Goal: Task Accomplishment & Management: Use online tool/utility

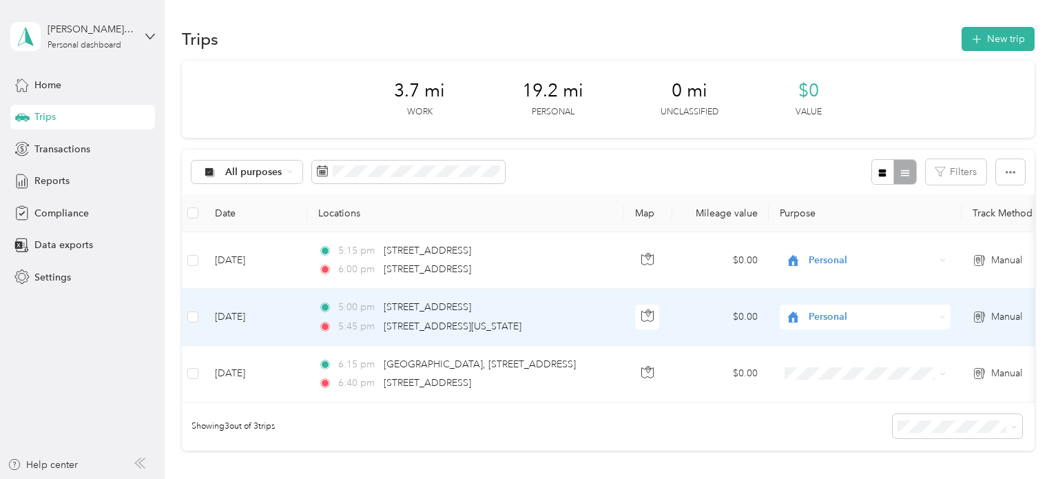
scroll to position [27, 0]
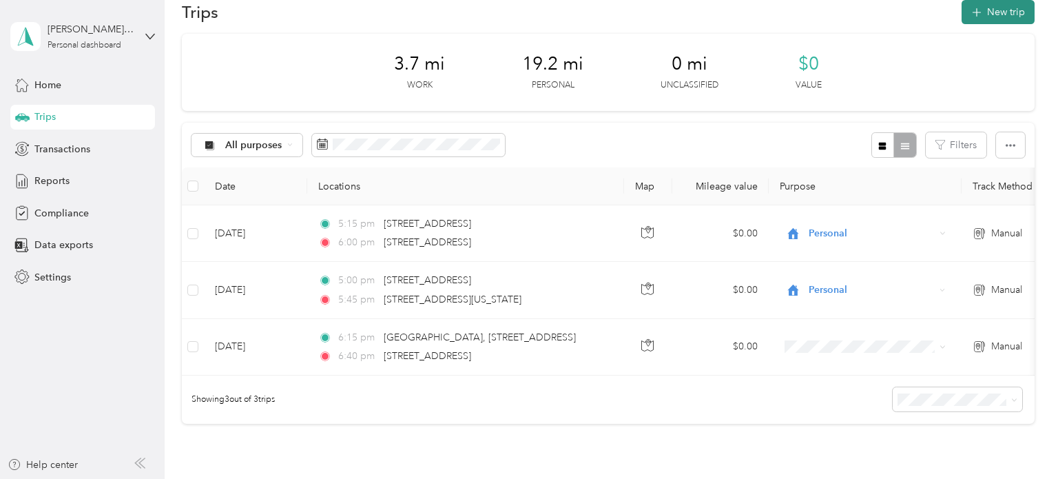
click at [1016, 12] on button "New trip" at bounding box center [997, 12] width 73 height 24
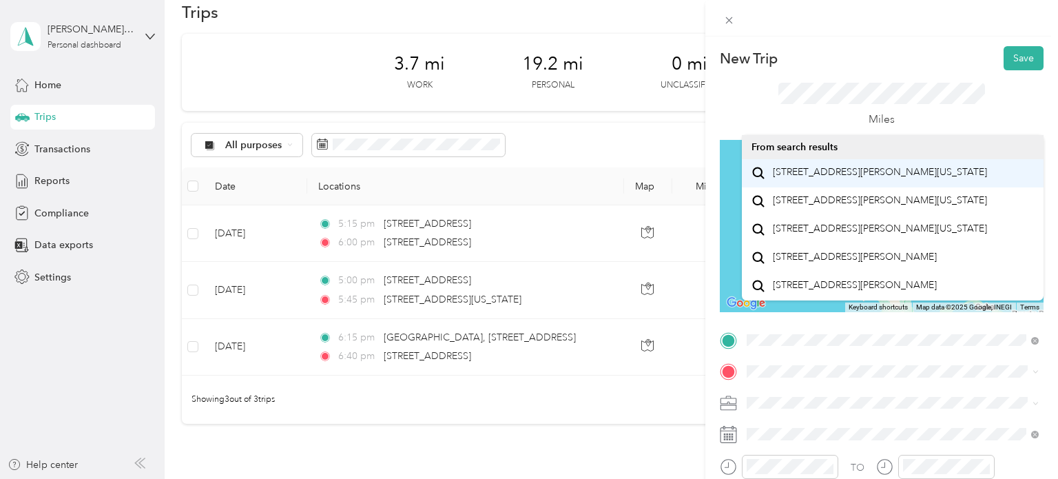
click at [801, 174] on span "[STREET_ADDRESS][PERSON_NAME][US_STATE]" at bounding box center [880, 172] width 214 height 12
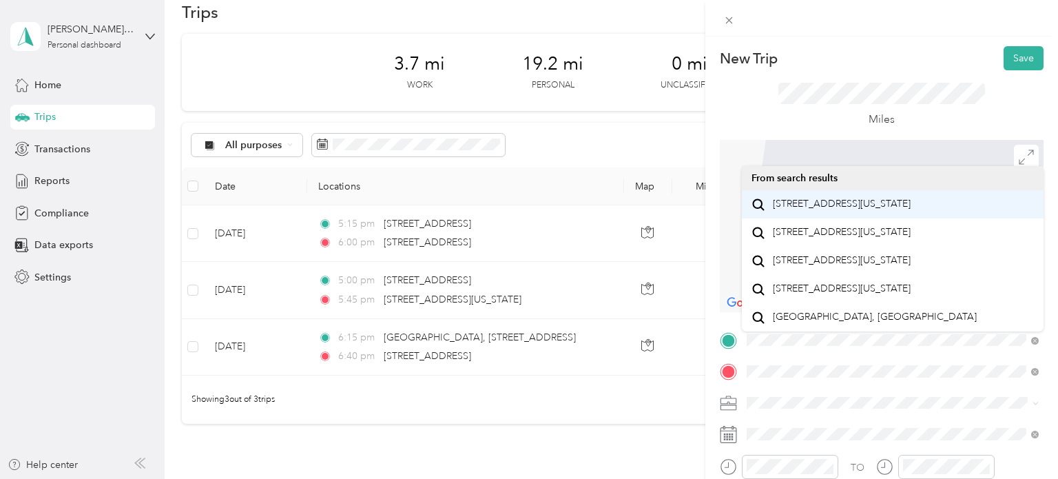
click at [851, 206] on span "[STREET_ADDRESS][US_STATE]" at bounding box center [842, 204] width 138 height 12
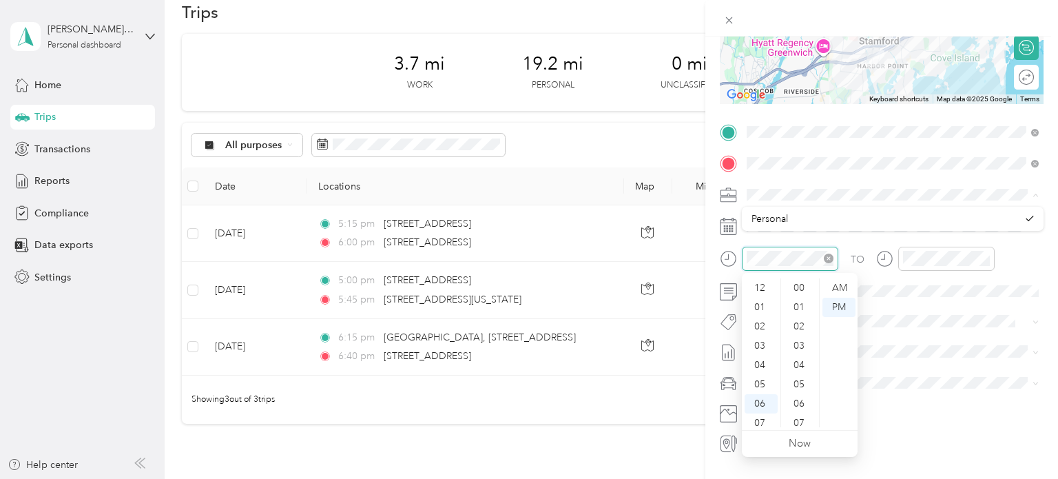
scroll to position [83, 0]
click at [830, 258] on icon "close-circle" at bounding box center [828, 258] width 10 height 10
click at [841, 304] on div "PM" at bounding box center [838, 306] width 33 height 19
click at [761, 326] on div "02" at bounding box center [760, 326] width 33 height 19
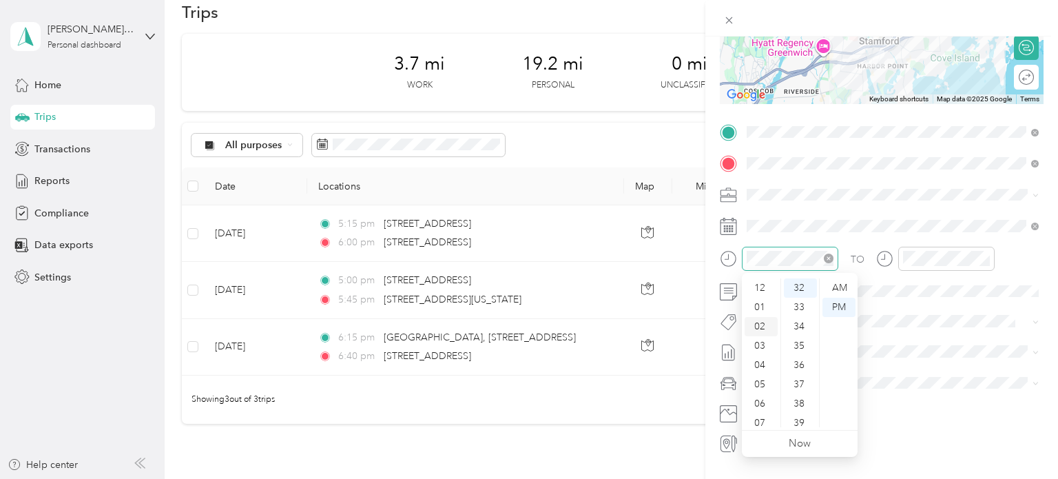
scroll to position [39, 0]
click at [833, 302] on div "PM" at bounding box center [838, 306] width 33 height 19
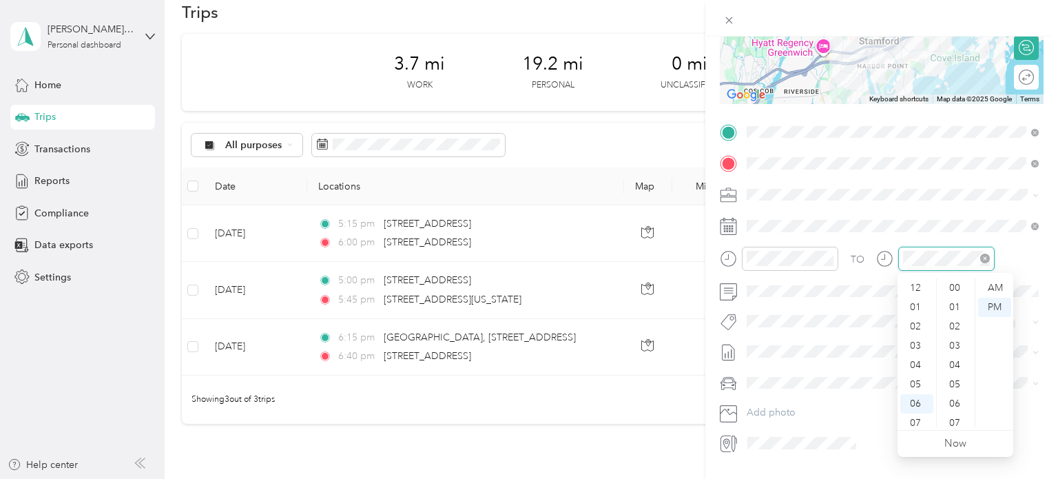
scroll to position [83, 0]
click at [996, 307] on div "PM" at bounding box center [994, 306] width 33 height 19
click at [992, 304] on div "PM" at bounding box center [994, 306] width 33 height 19
click at [1018, 257] on div "TO" at bounding box center [882, 263] width 324 height 34
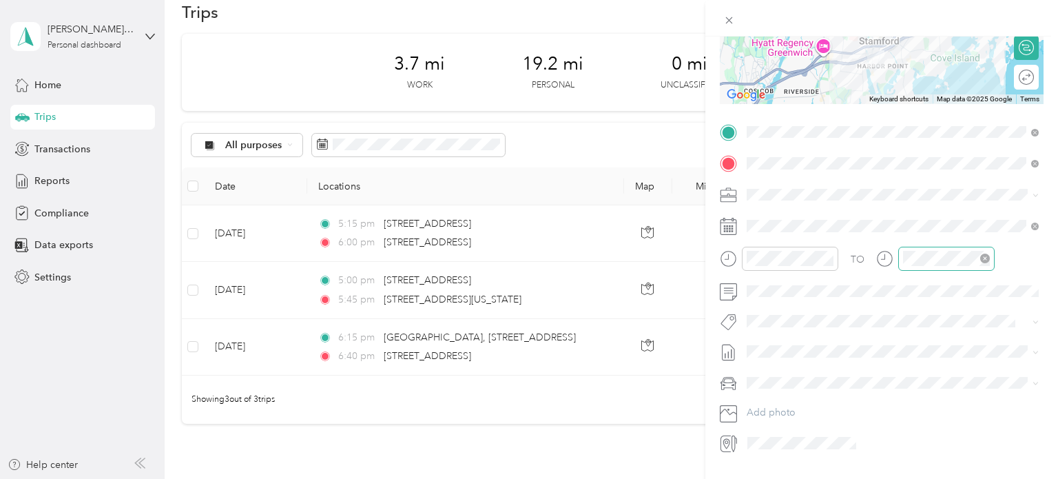
click at [988, 258] on icon "close-circle" at bounding box center [985, 258] width 10 height 10
click at [929, 352] on div "08" at bounding box center [916, 359] width 33 height 19
drag, startPoint x: 934, startPoint y: 353, endPoint x: 938, endPoint y: 330, distance: 22.3
click at [938, 330] on div "12 01 02 03 04 05 06 07 08 09 10 11 00 01 02 03 04 05 06 07 08 09 10 11 12 13 1…" at bounding box center [955, 352] width 116 height 154
click at [933, 300] on ul "12 01 02 03 04 05 06 07 08 09 10 11" at bounding box center [916, 352] width 39 height 149
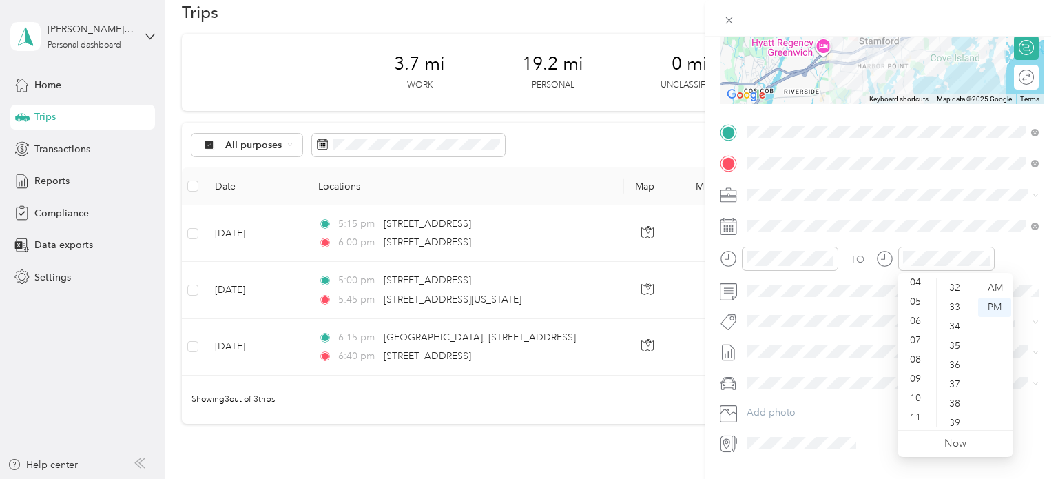
click at [934, 296] on ul "12 01 02 03 04 05 06 07 08 09 10 11" at bounding box center [916, 352] width 39 height 149
click at [936, 292] on ul "00 01 02 03 04 05 06 07 08 09 10 11 12 13 14 15 16 17 18 19 20 21 22 23 24 25 2…" at bounding box center [955, 352] width 39 height 149
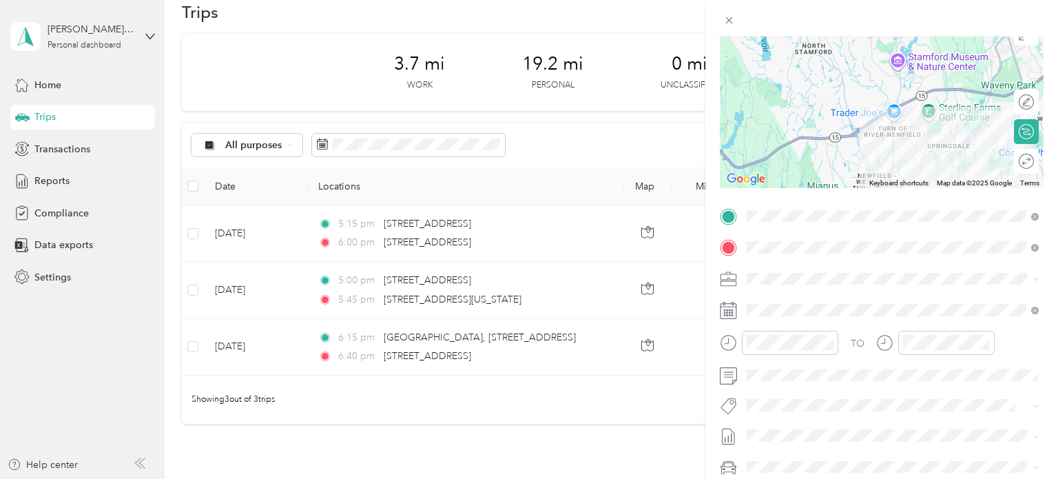
scroll to position [112, 0]
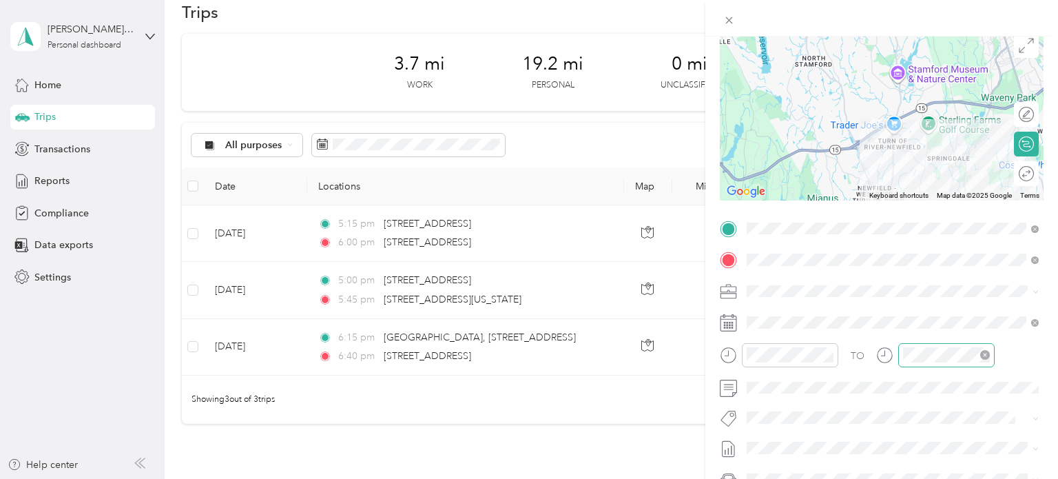
click at [984, 357] on icon "close-circle" at bounding box center [985, 355] width 10 height 10
drag, startPoint x: 940, startPoint y: 251, endPoint x: 948, endPoint y: 173, distance: 78.2
click at [948, 173] on ul "00 01 02 03 04 05 06 07 08 09 10 11 12 13 14 15 16 17 18 19 20 21 22 23 24 25 2…" at bounding box center [955, 235] width 39 height 149
click at [948, 173] on div "32" at bounding box center [955, 170] width 33 height 19
click at [954, 168] on div "32" at bounding box center [955, 170] width 33 height 19
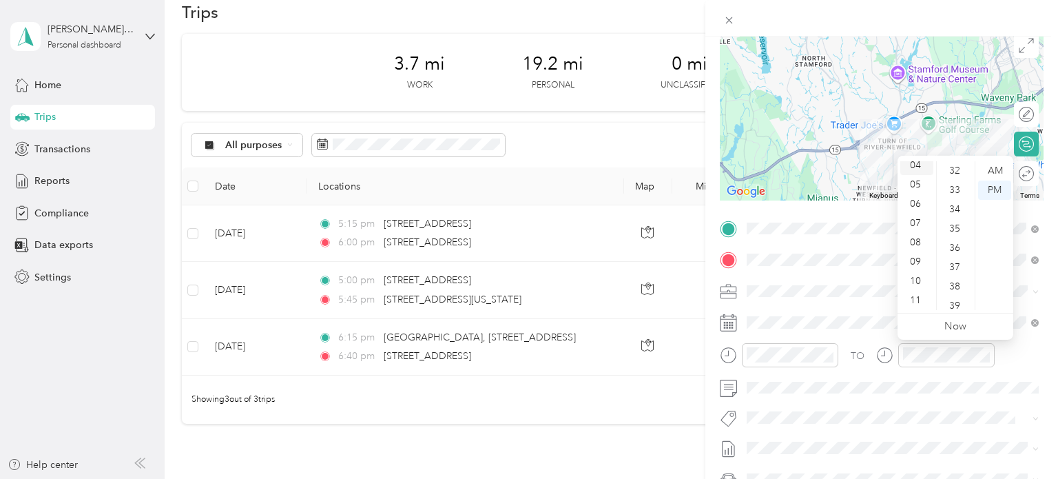
click at [919, 167] on div "04" at bounding box center [916, 165] width 33 height 19
